Goal: Obtain resource: Download file/media

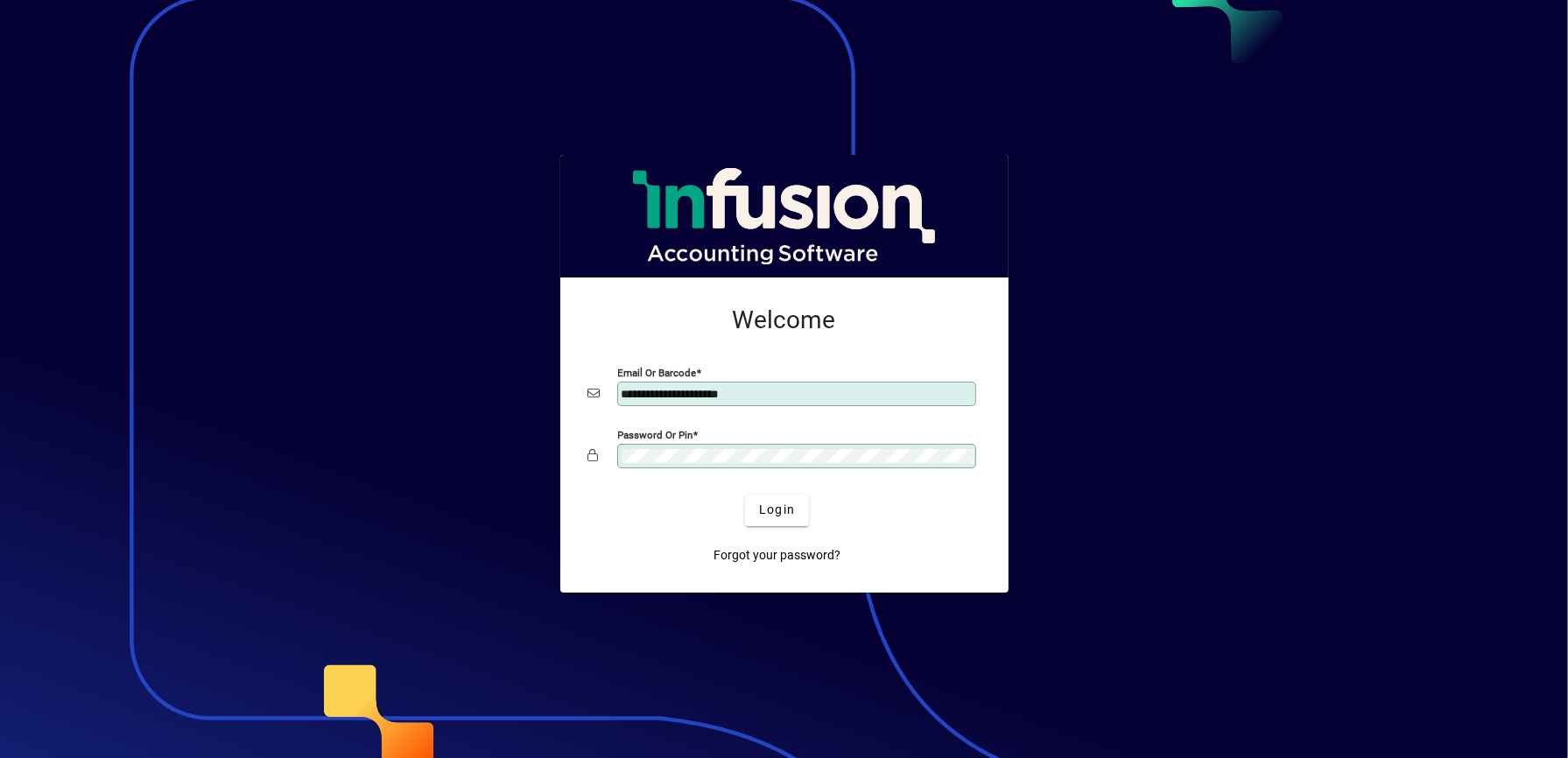
click at [757, 394] on input "**********" at bounding box center [798, 393] width 354 height 14
type input "**********"
click at [786, 512] on span "Login" at bounding box center [777, 510] width 36 height 18
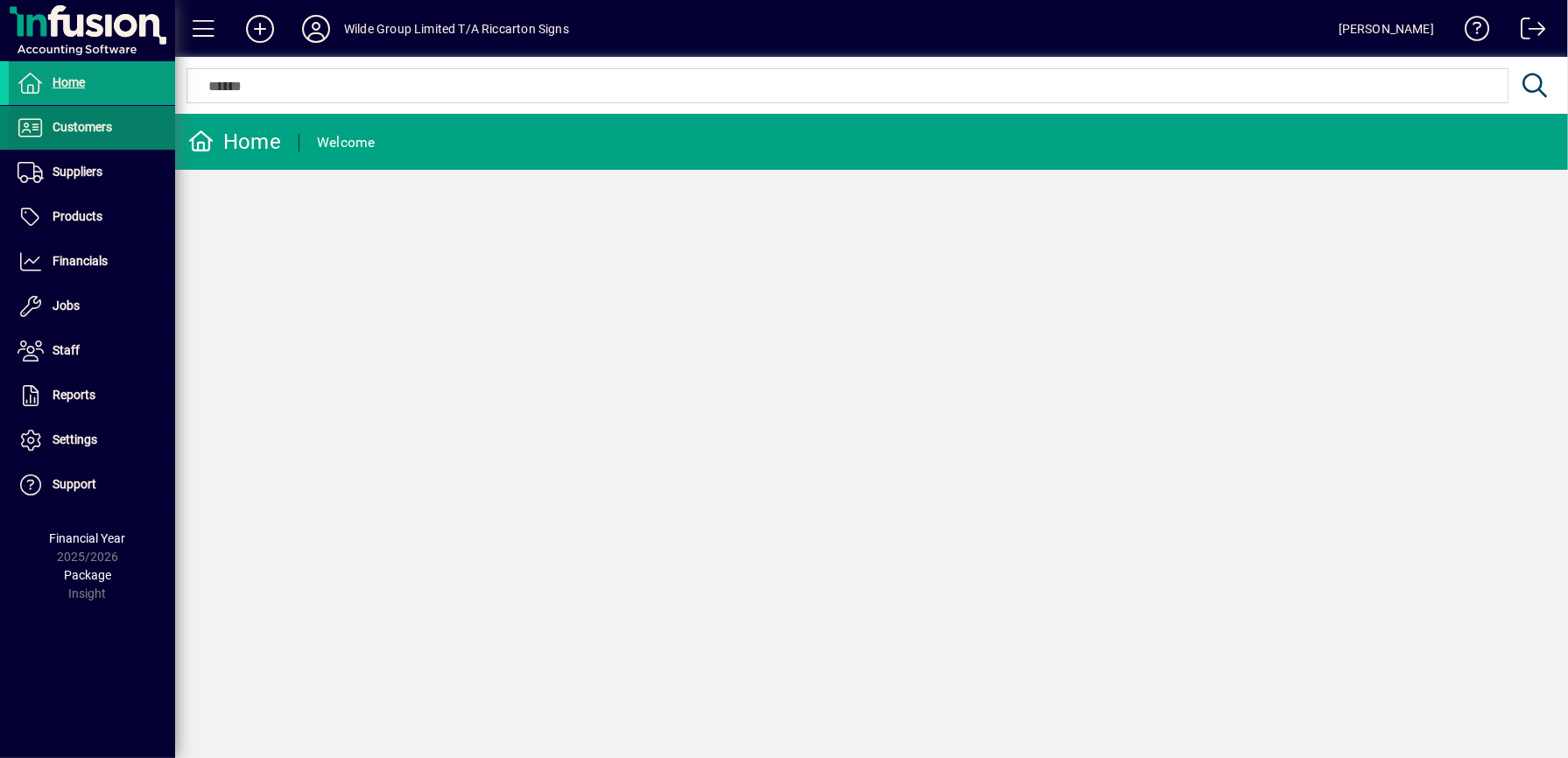
click at [86, 118] on span at bounding box center [92, 128] width 166 height 42
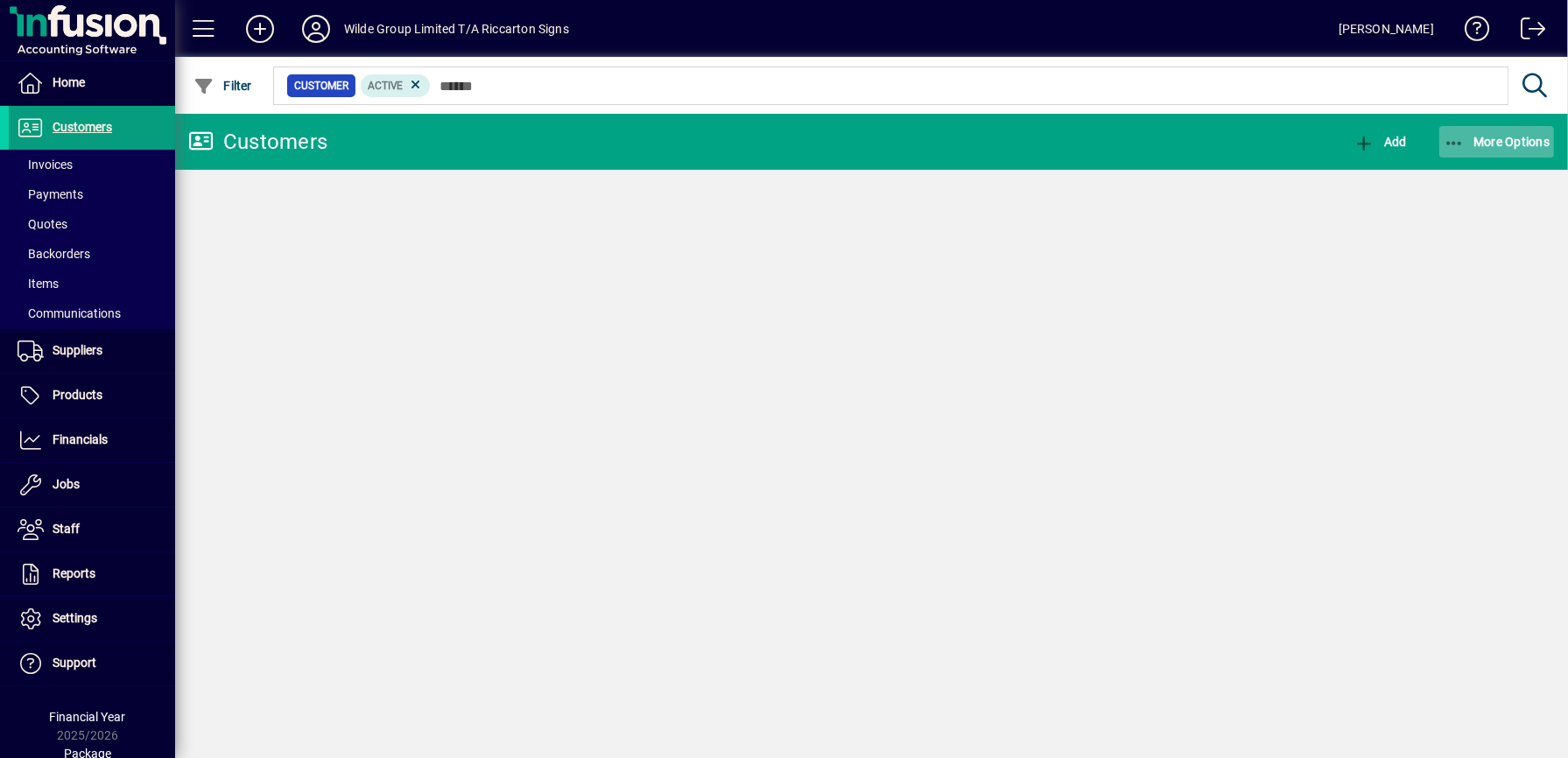
click at [1487, 147] on span "More Options" at bounding box center [1497, 141] width 107 height 14
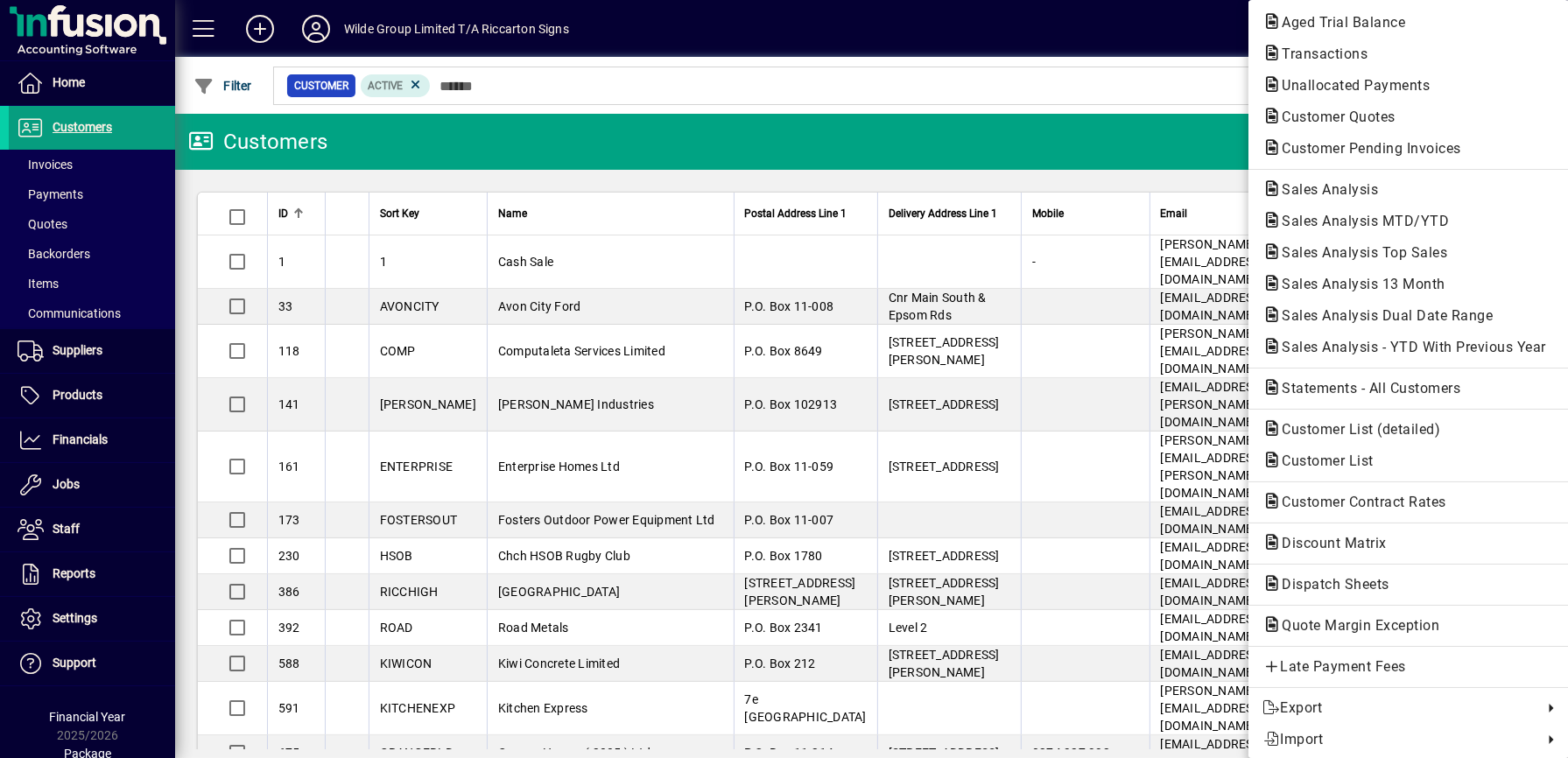
click at [1087, 129] on div at bounding box center [784, 379] width 1568 height 758
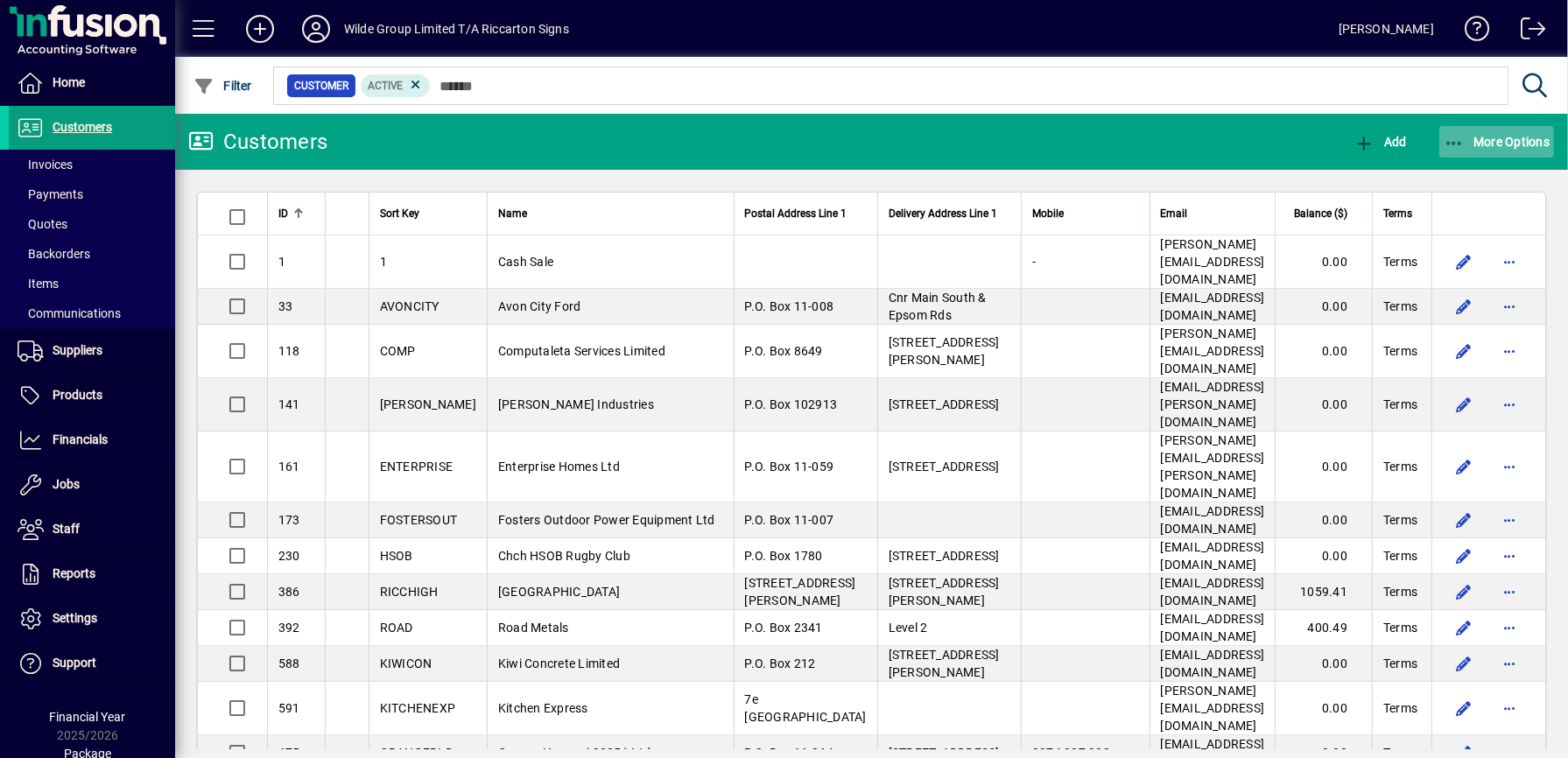
click at [1503, 145] on span "More Options" at bounding box center [1497, 141] width 107 height 14
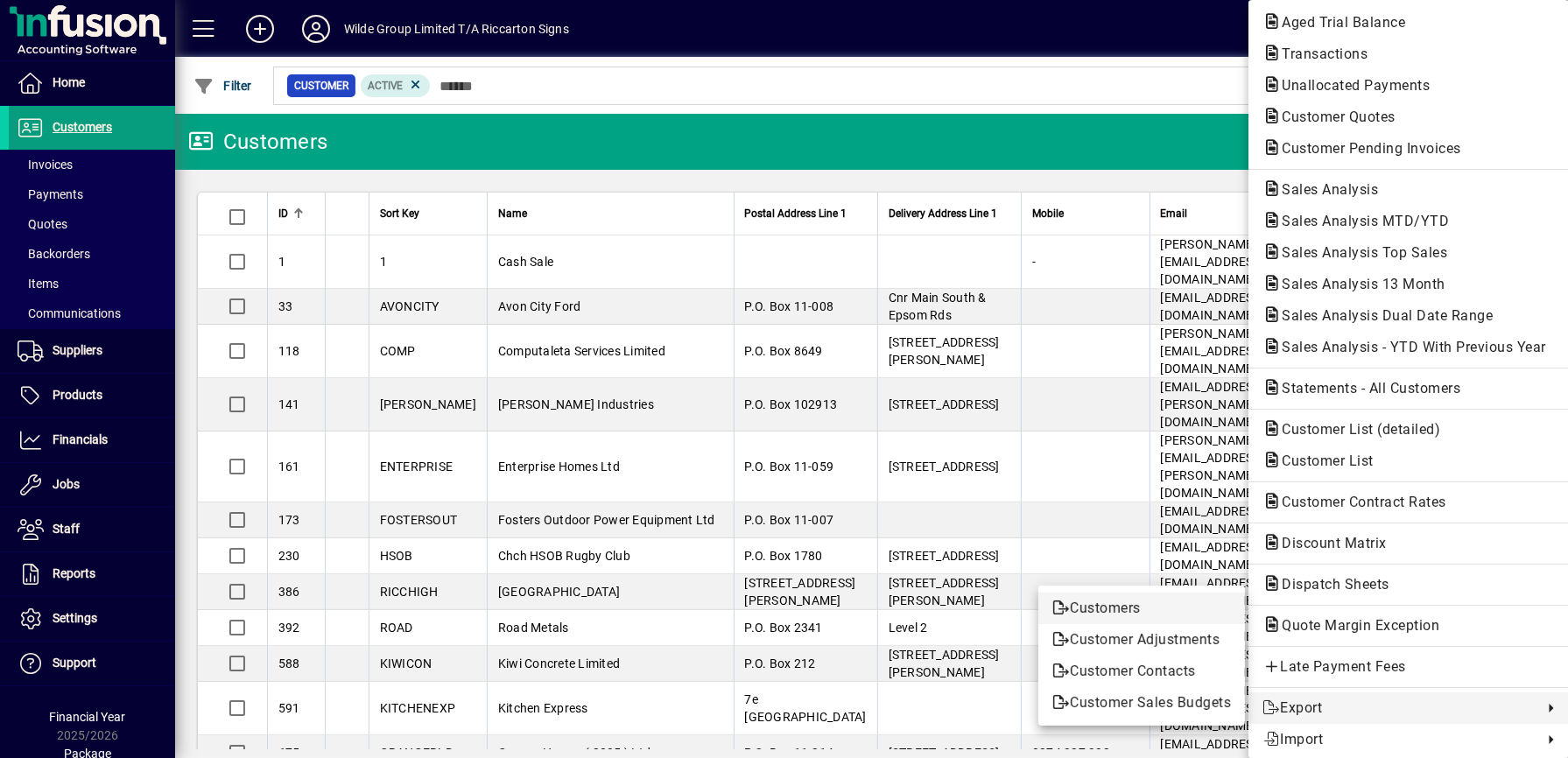
click at [1158, 605] on span "Customers" at bounding box center [1141, 608] width 178 height 21
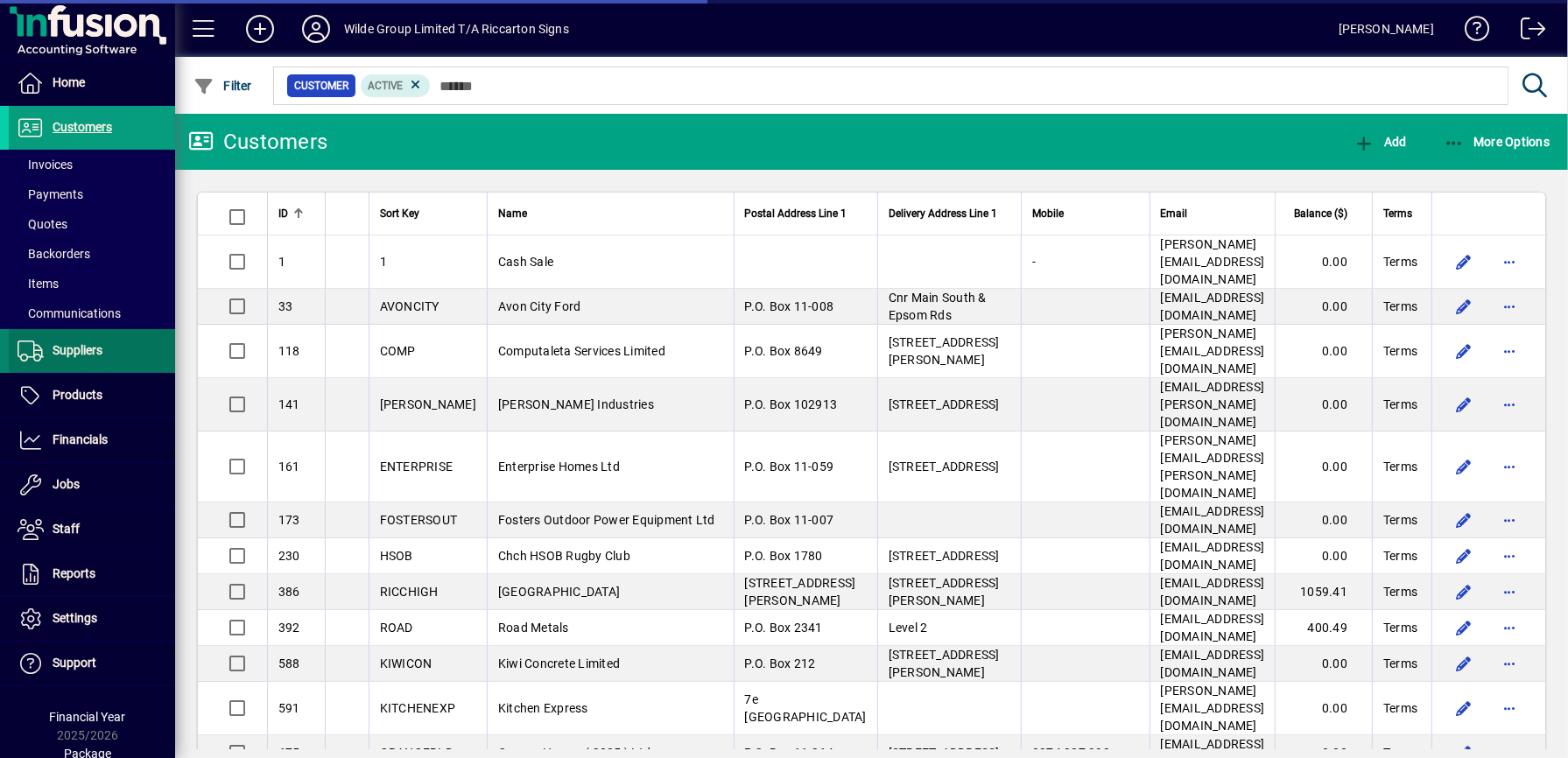
click at [70, 346] on span "Suppliers" at bounding box center [77, 349] width 50 height 14
click at [73, 346] on span "Suppliers" at bounding box center [77, 349] width 50 height 14
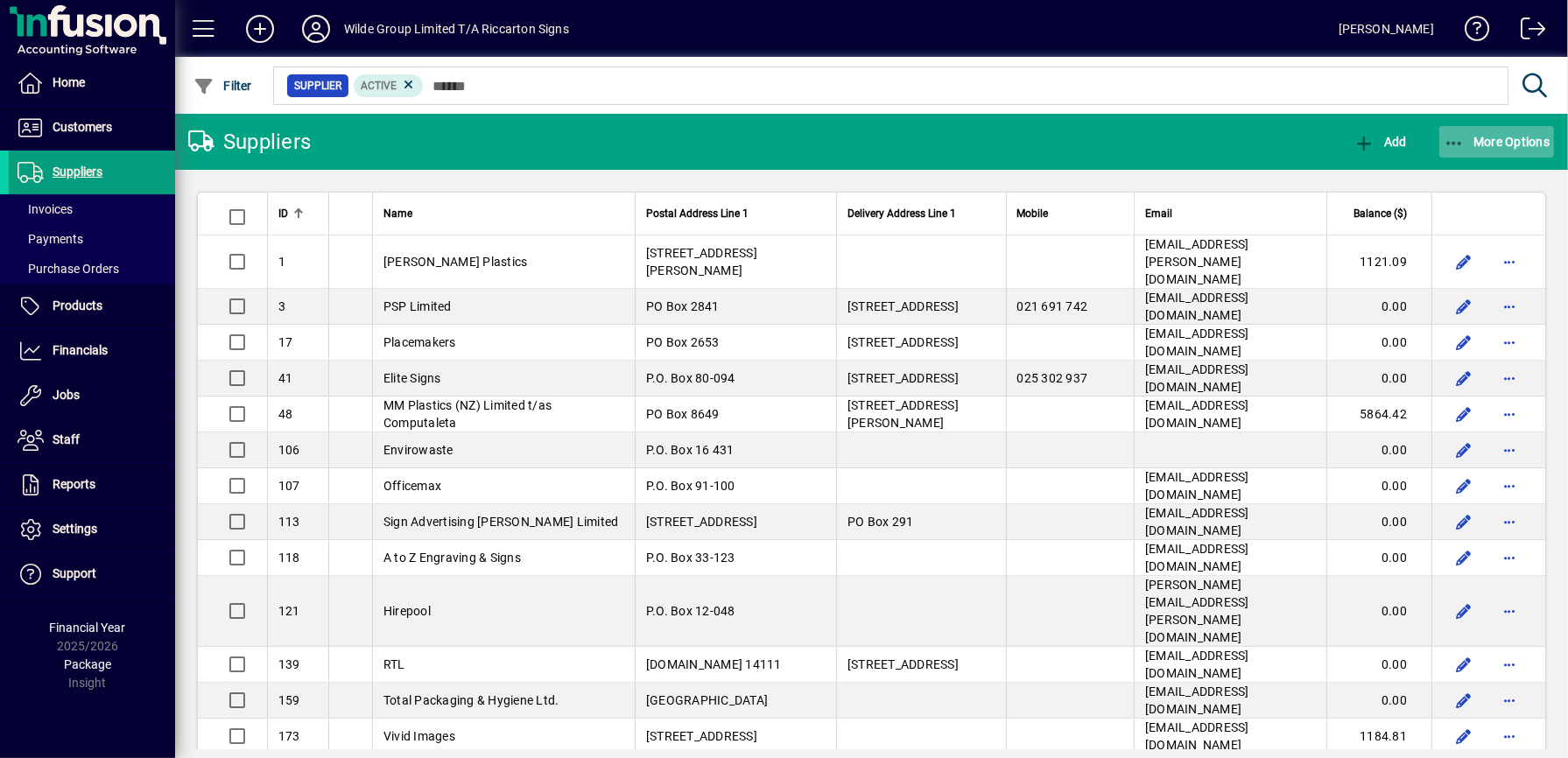
click at [1511, 146] on span "More Options" at bounding box center [1497, 141] width 107 height 14
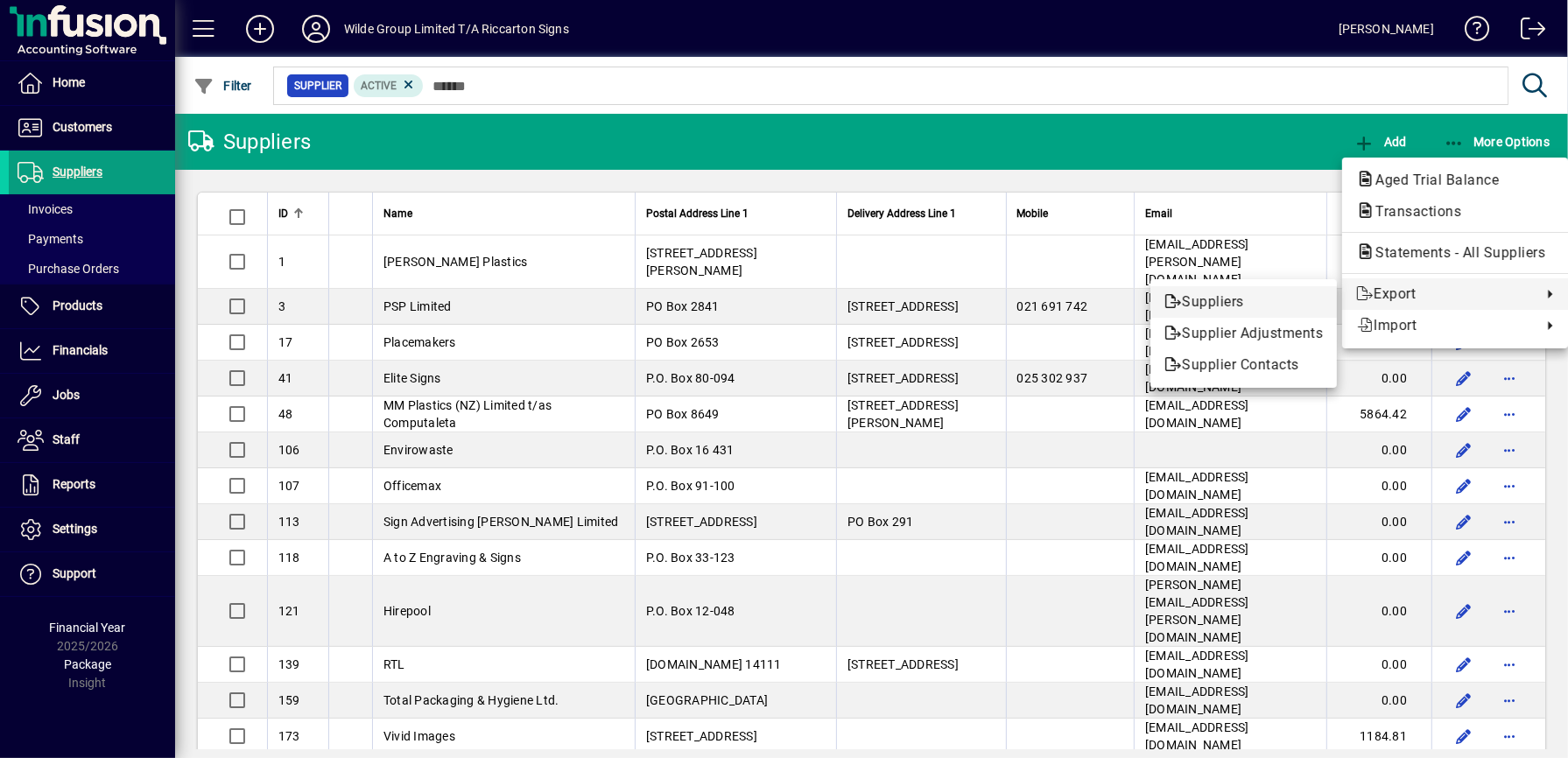
click at [1295, 298] on span "Suppliers" at bounding box center [1243, 301] width 158 height 21
